Goal: Task Accomplishment & Management: Manage account settings

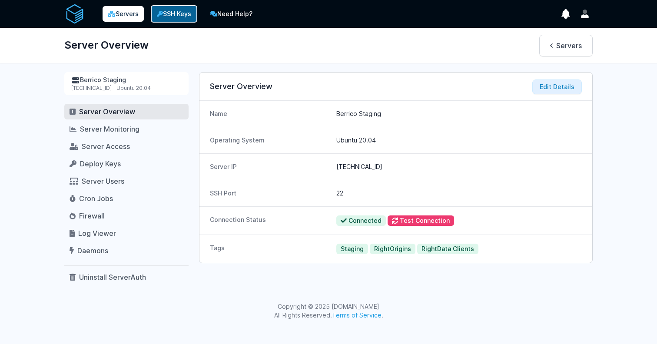
click at [190, 7] on link "SSH Keys" at bounding box center [174, 13] width 46 height 17
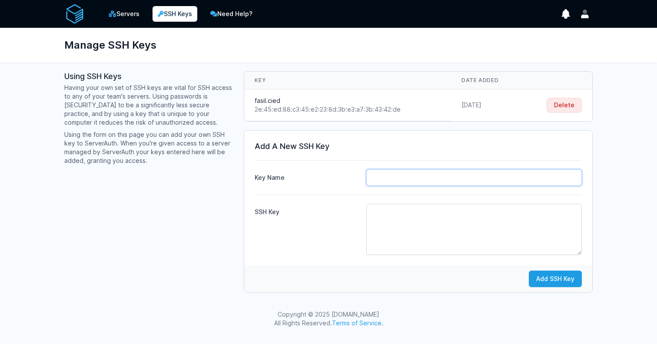
click at [409, 181] on input "Key Name" at bounding box center [473, 177] width 215 height 17
click at [549, 106] on button "Delete" at bounding box center [563, 105] width 35 height 15
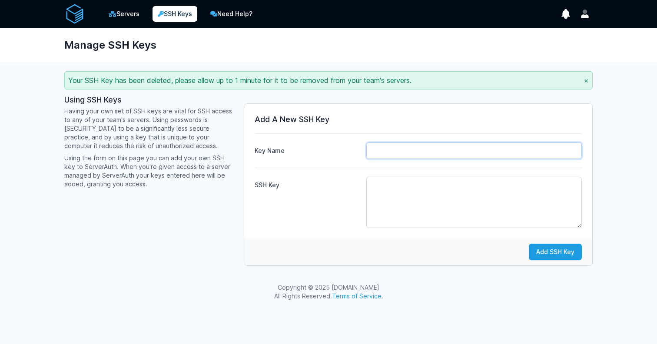
click at [409, 155] on input "Key Name" at bounding box center [473, 150] width 215 height 17
type input "fasil.cied"
click at [413, 193] on textarea "SSH Key" at bounding box center [473, 202] width 215 height 51
paste textarea "ssh-ed25519 AAAAC3NzaC1lZDI1NTE5AAAAIHEWuBN4heHenTl6+OTn6poJNQSnz7oJ2WLZyz5Pj+5…"
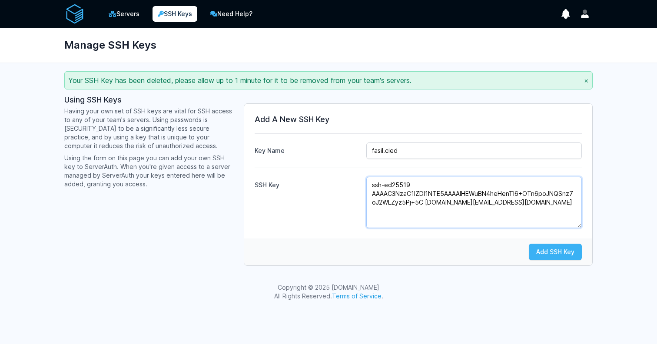
type textarea "ssh-ed25519 AAAAC3NzaC1lZDI1NTE5AAAAIHEWuBN4heHenTl6+OTn6poJNQSnz7oJ2WLZyz5Pj+5…"
click at [543, 250] on button "Add SSH Key" at bounding box center [554, 252] width 53 height 17
